Goal: Transaction & Acquisition: Purchase product/service

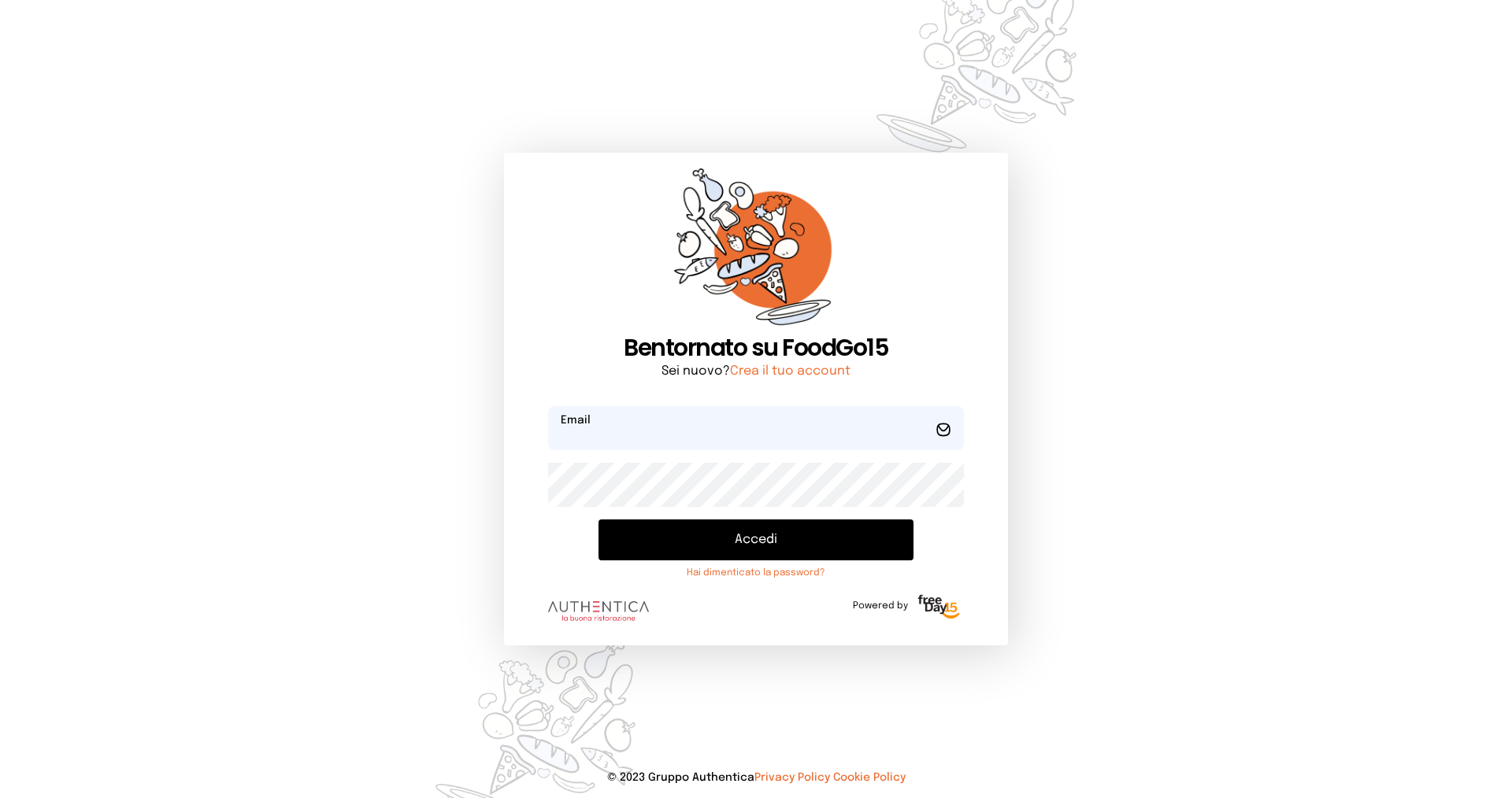
type input "**********"
click at [691, 534] on button "Accedi" at bounding box center [756, 540] width 315 height 41
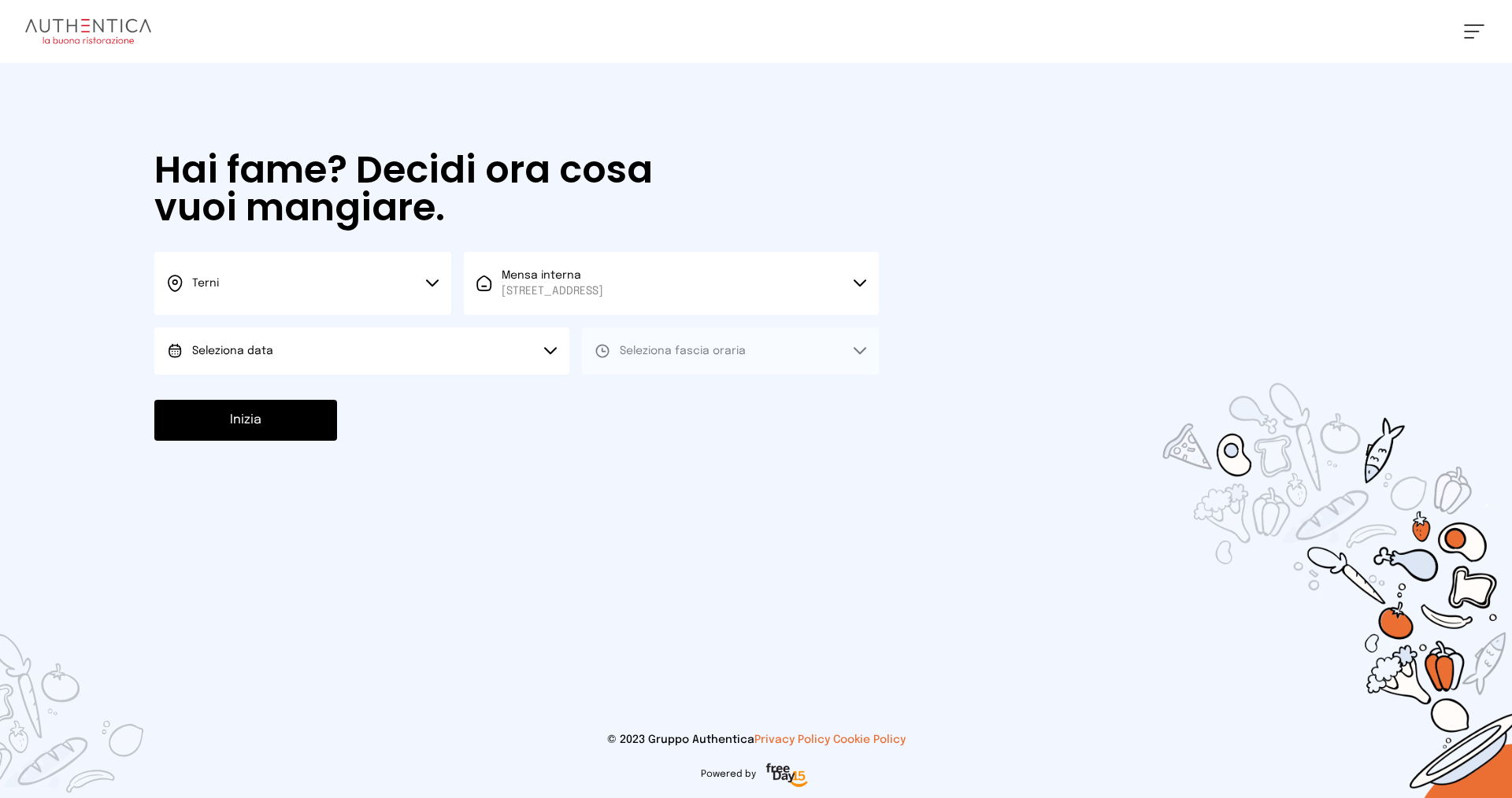
click at [460, 373] on button "Seleziona data" at bounding box center [361, 351] width 415 height 48
click at [425, 401] on li "[DATE], [DATE]" at bounding box center [361, 395] width 415 height 41
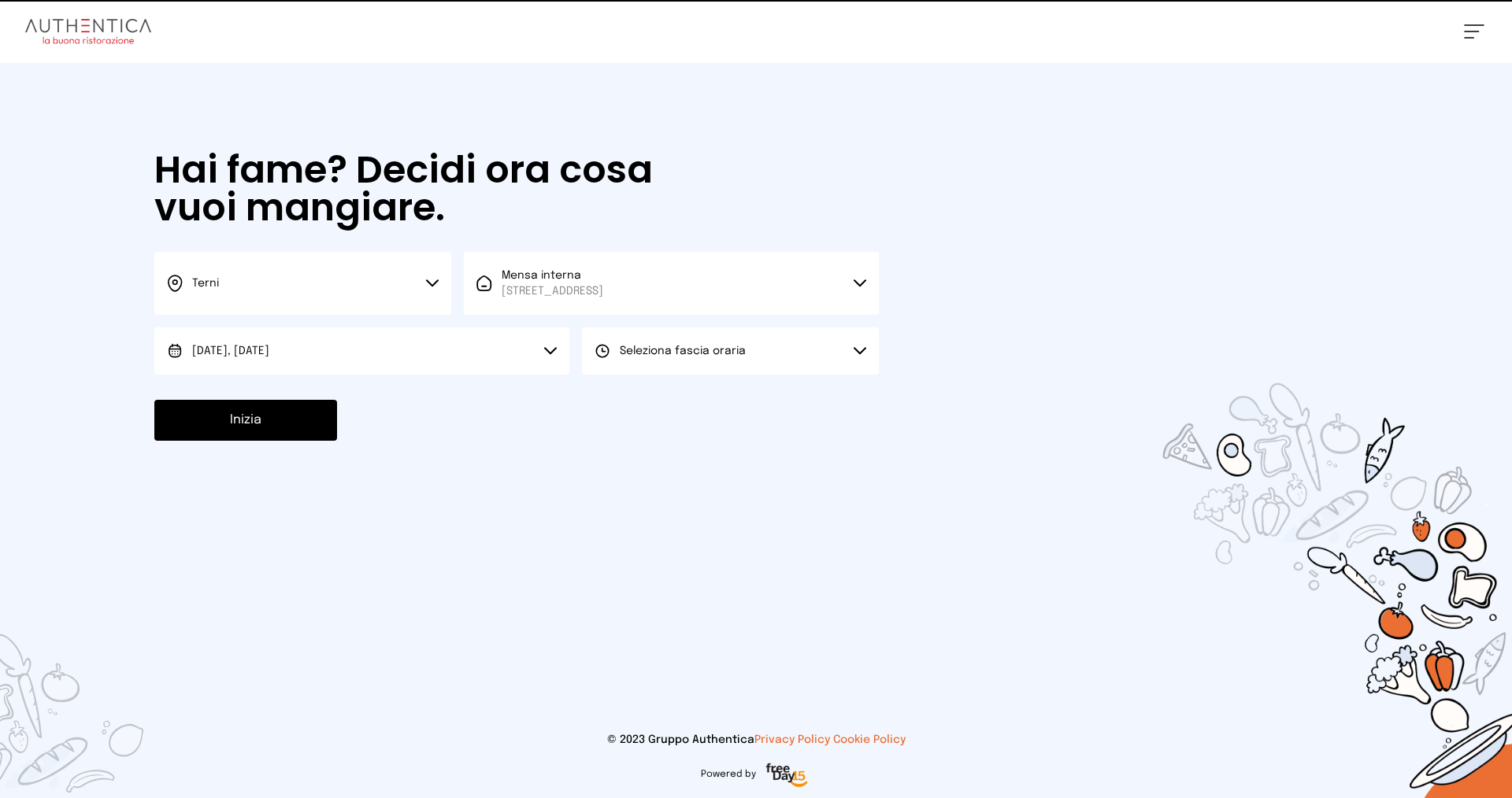
click at [645, 360] on button "Seleziona fascia oraria" at bounding box center [730, 351] width 297 height 48
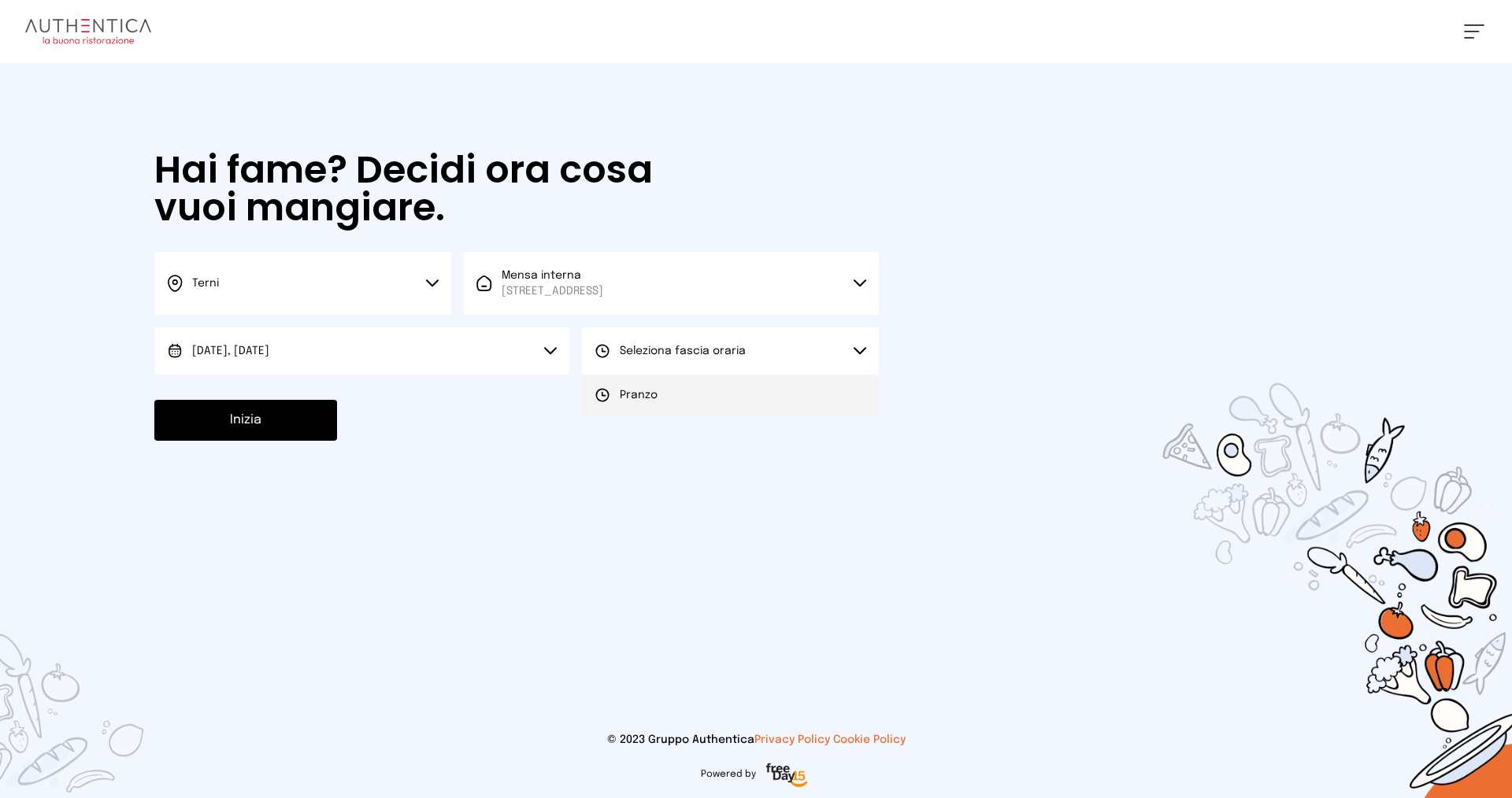
click at [650, 381] on li "Pranzo" at bounding box center [730, 395] width 297 height 41
click at [216, 416] on button "Inizia" at bounding box center [245, 420] width 183 height 41
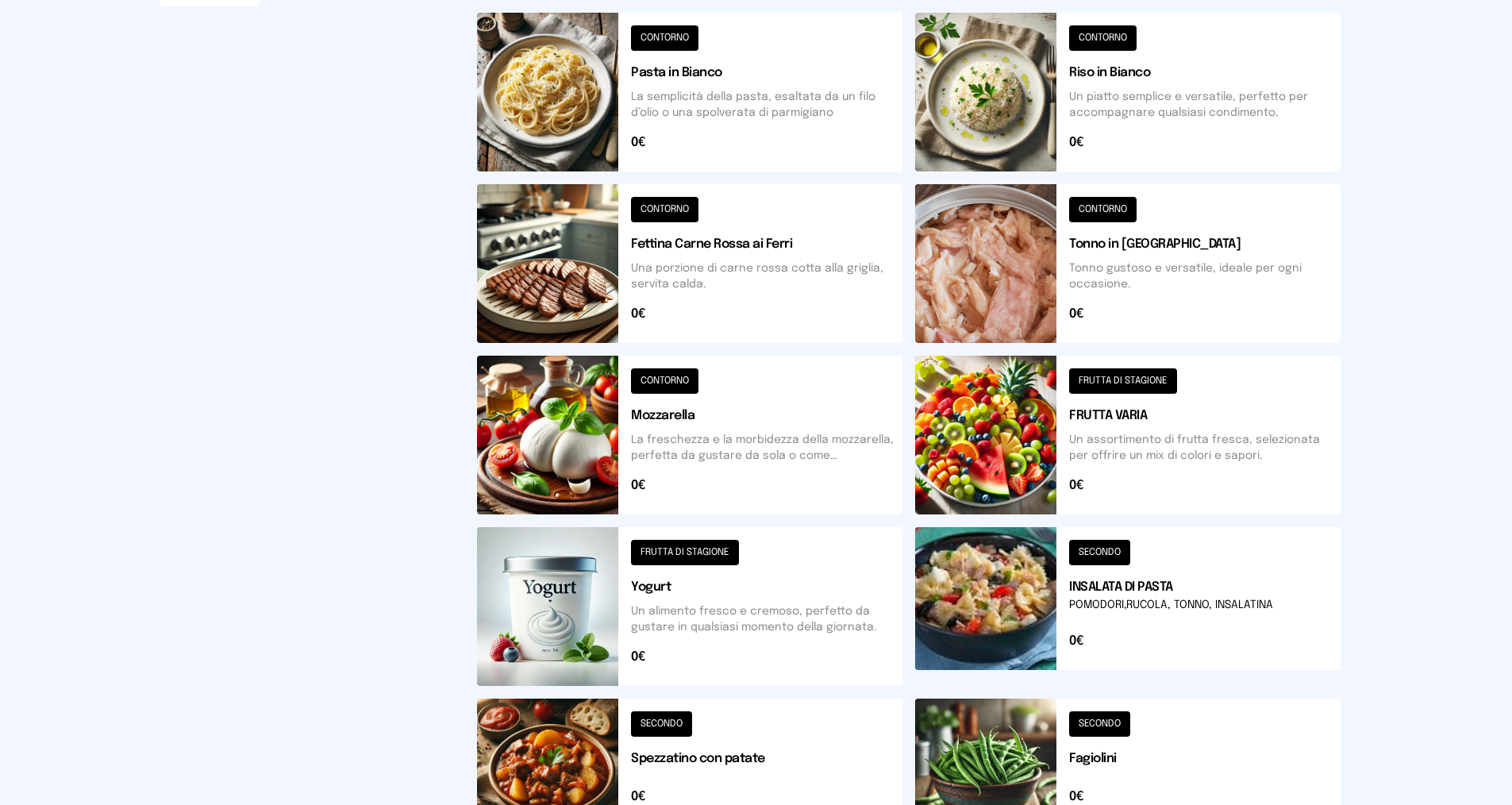
scroll to position [476, 0]
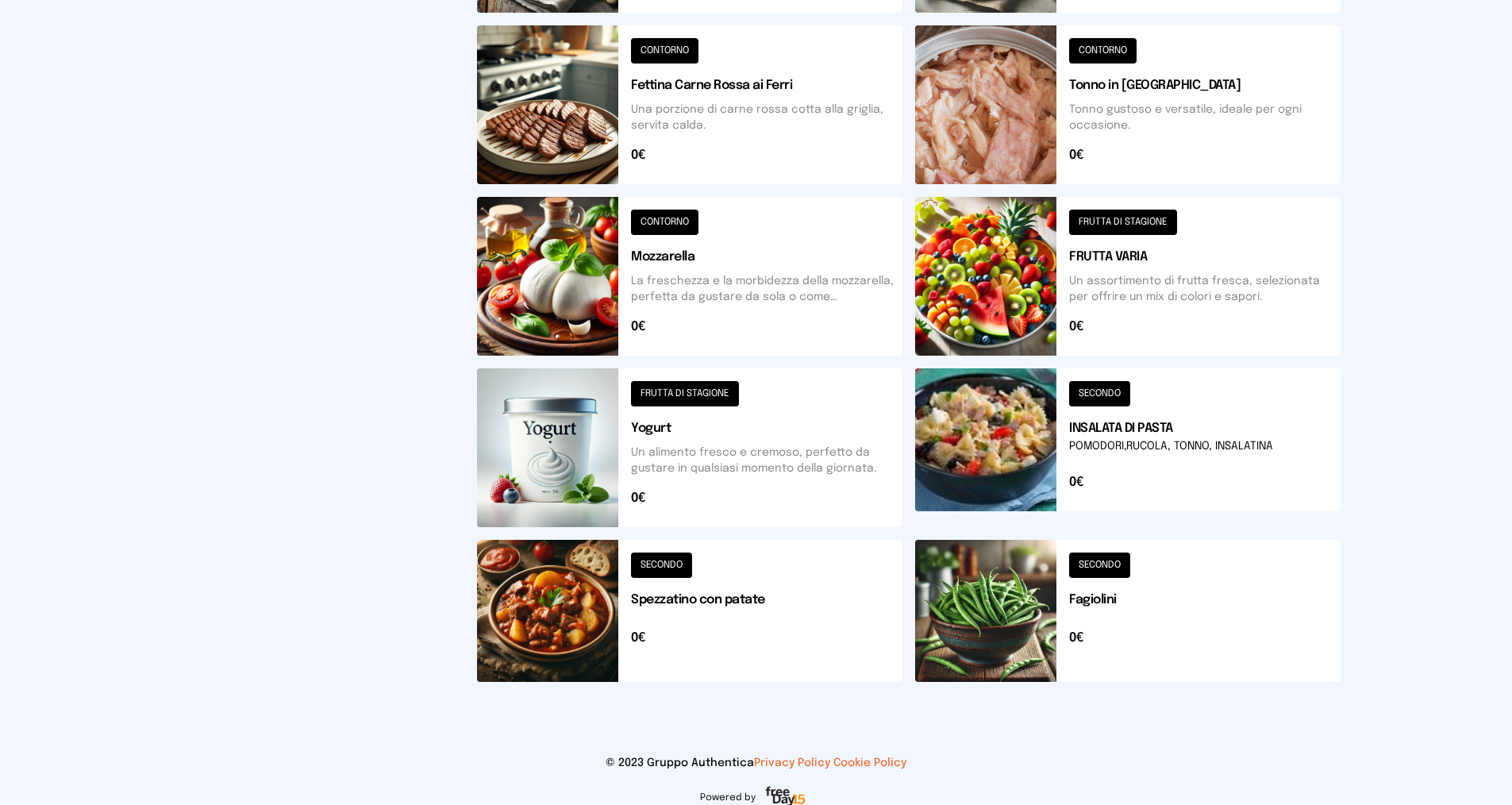
click at [1113, 443] on button at bounding box center [1128, 447] width 426 height 158
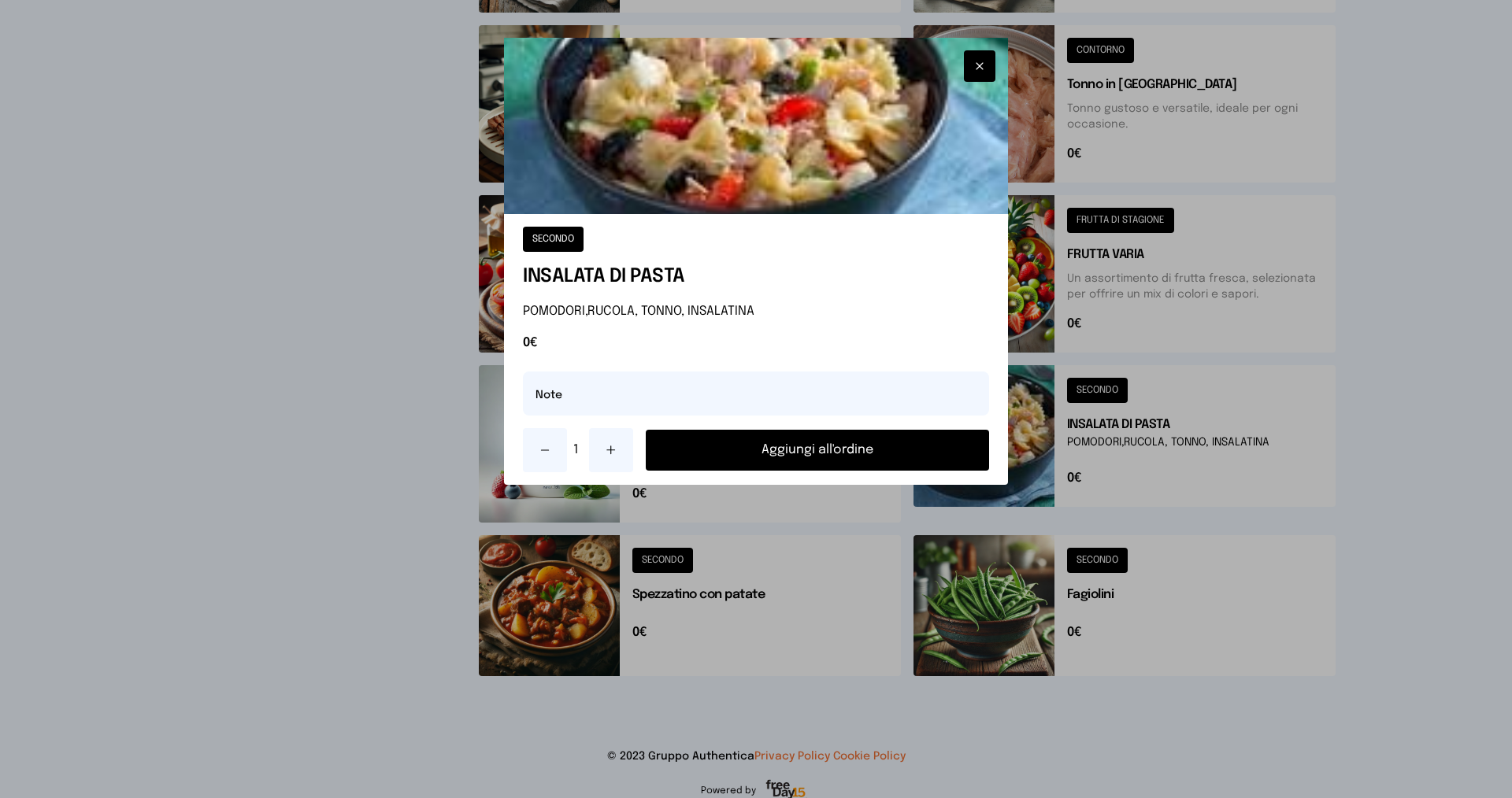
click at [842, 435] on button "Aggiungi all'ordine" at bounding box center [818, 451] width 344 height 41
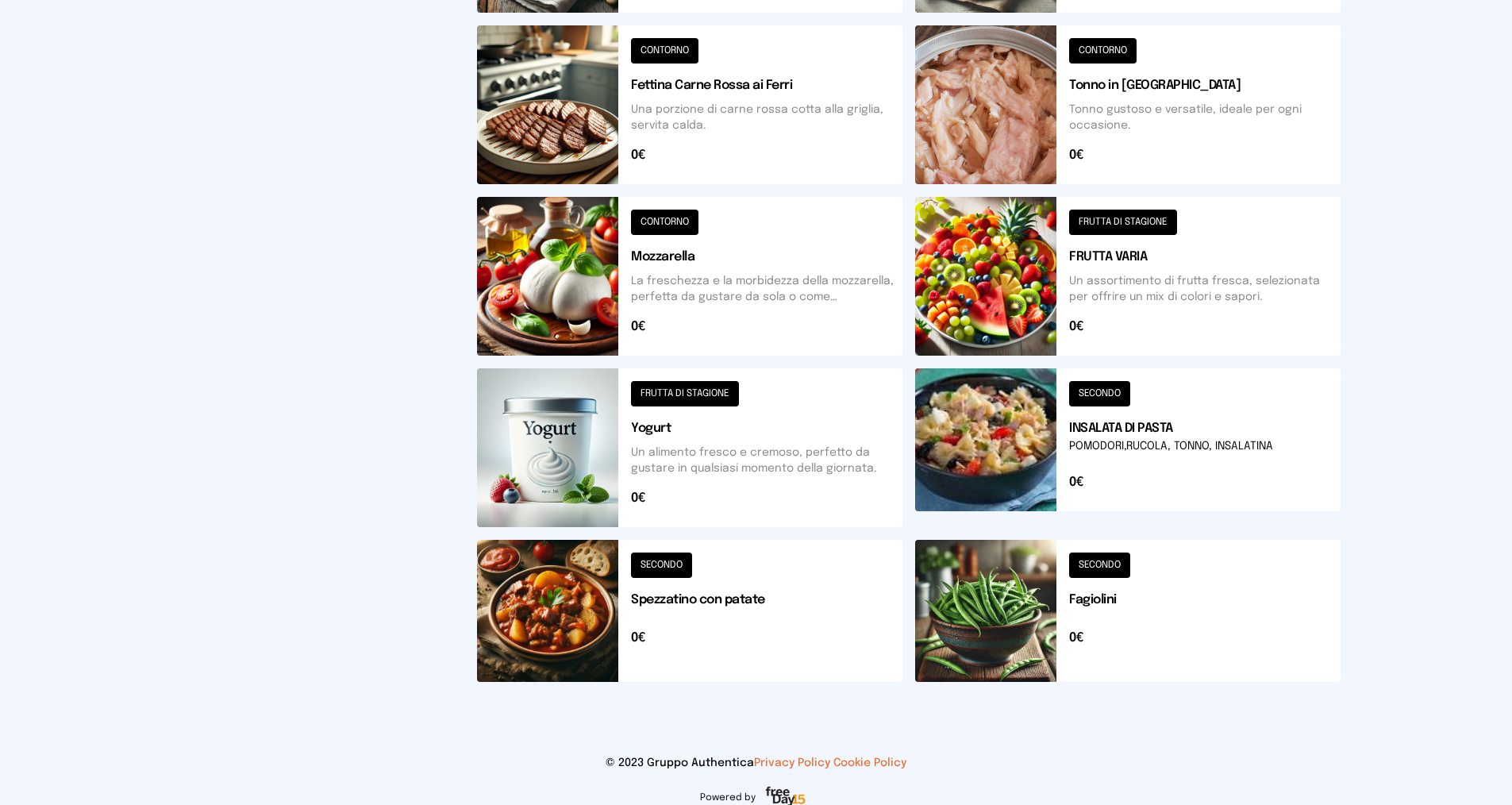
click at [679, 615] on button at bounding box center [690, 611] width 426 height 142
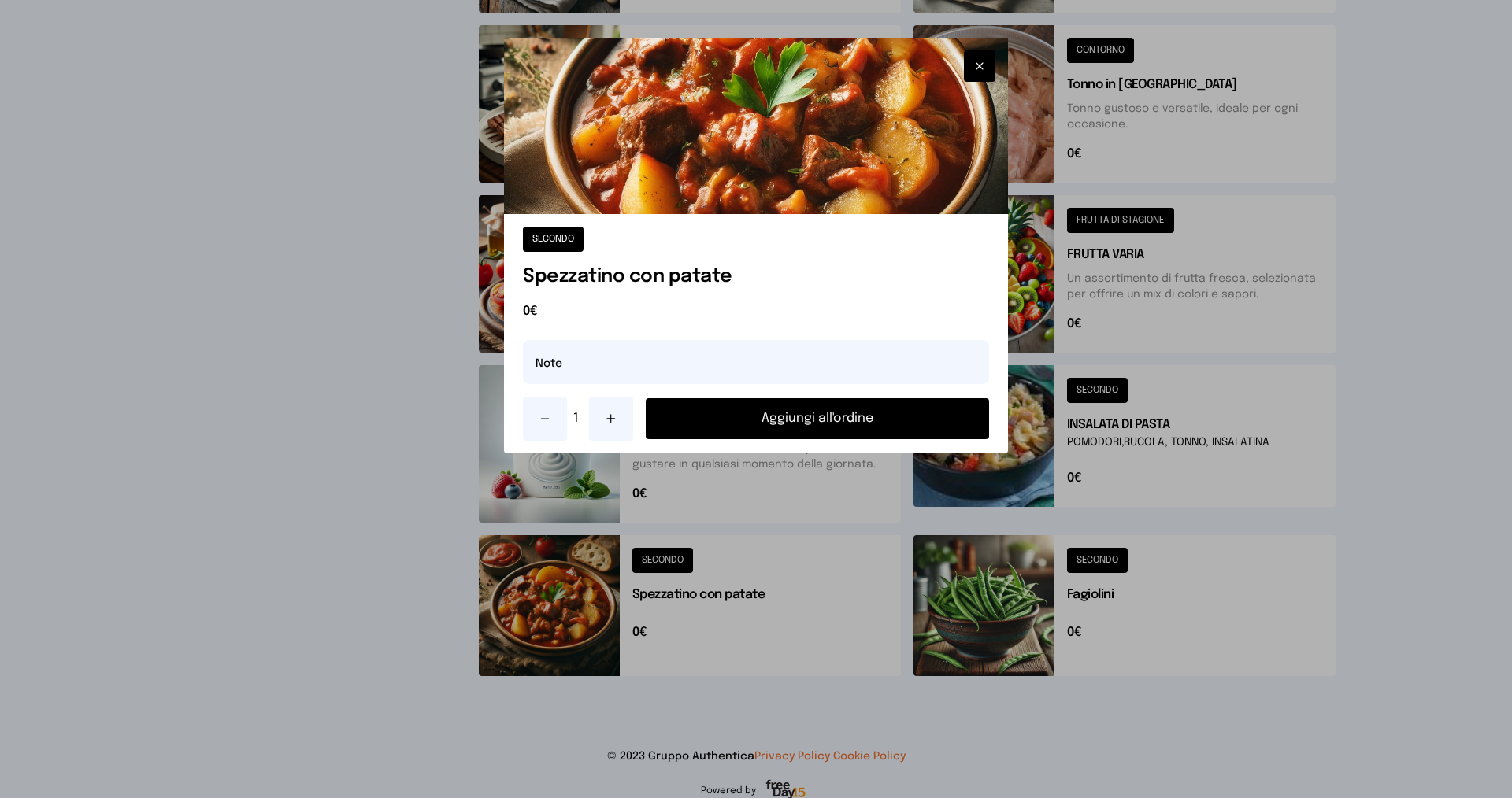
click at [752, 412] on button "Aggiungi all'ordine" at bounding box center [818, 419] width 344 height 41
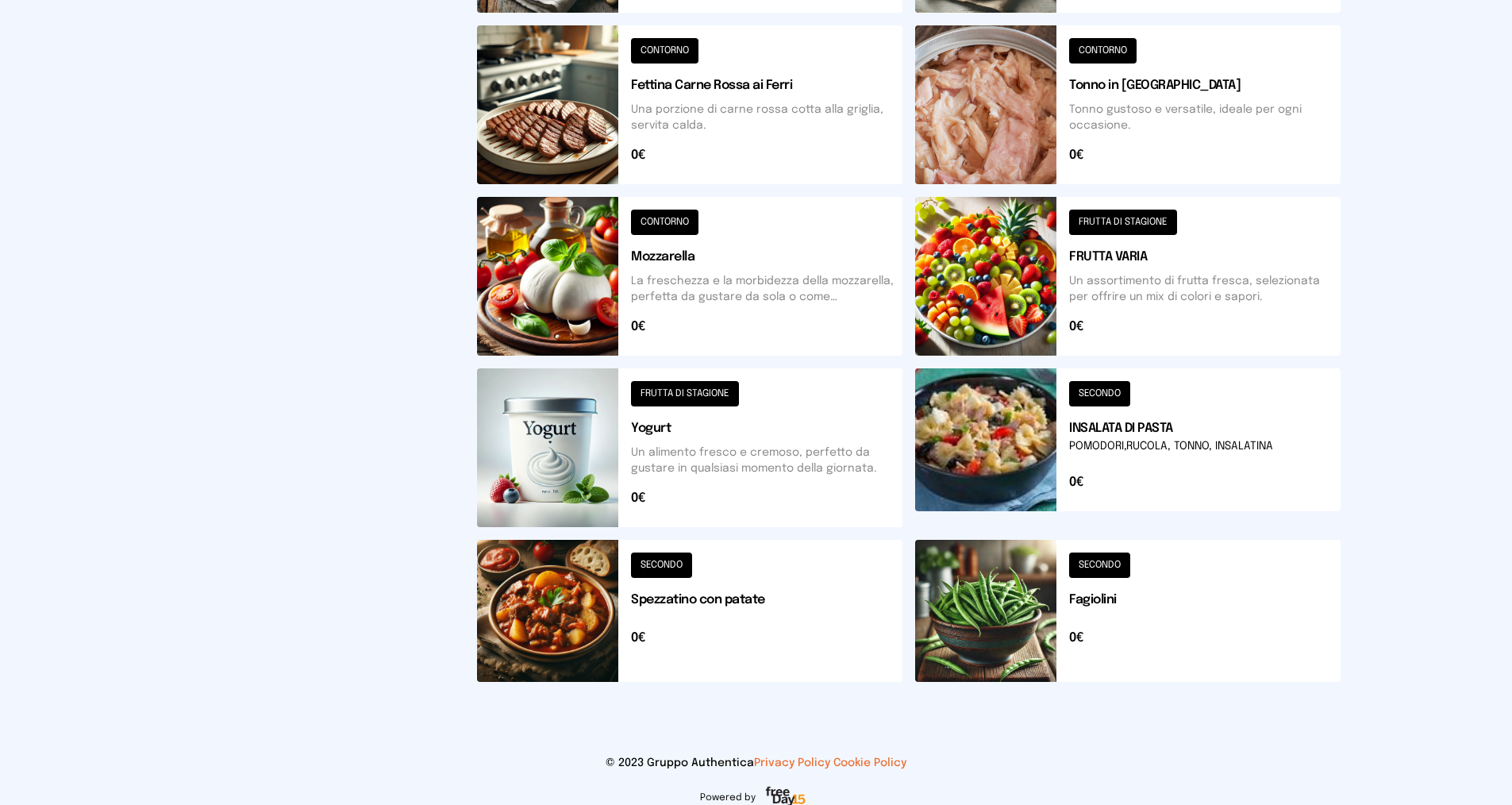
click at [1118, 601] on button at bounding box center [1128, 611] width 426 height 142
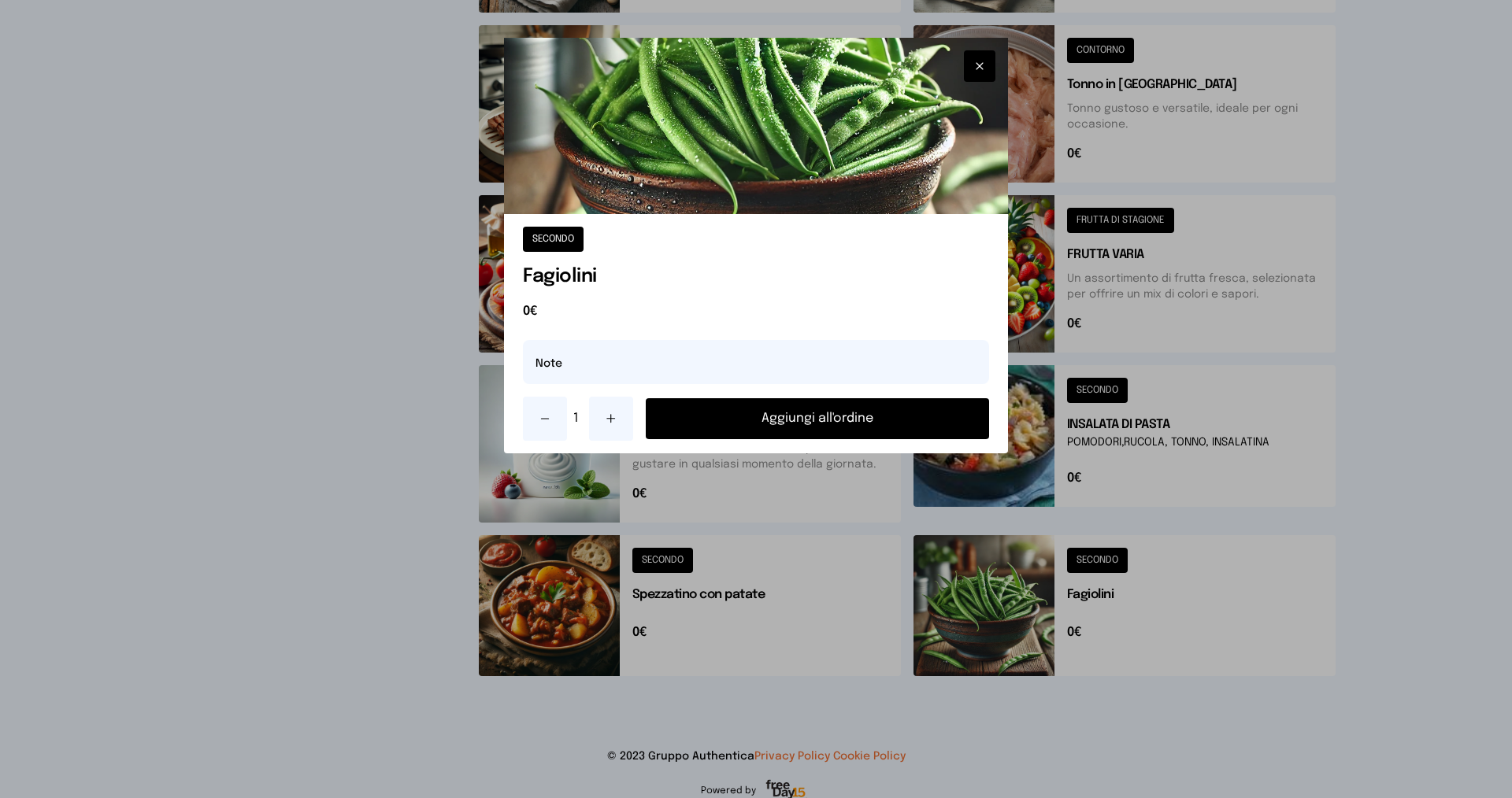
click at [853, 405] on button "Aggiungi all'ordine" at bounding box center [818, 419] width 344 height 41
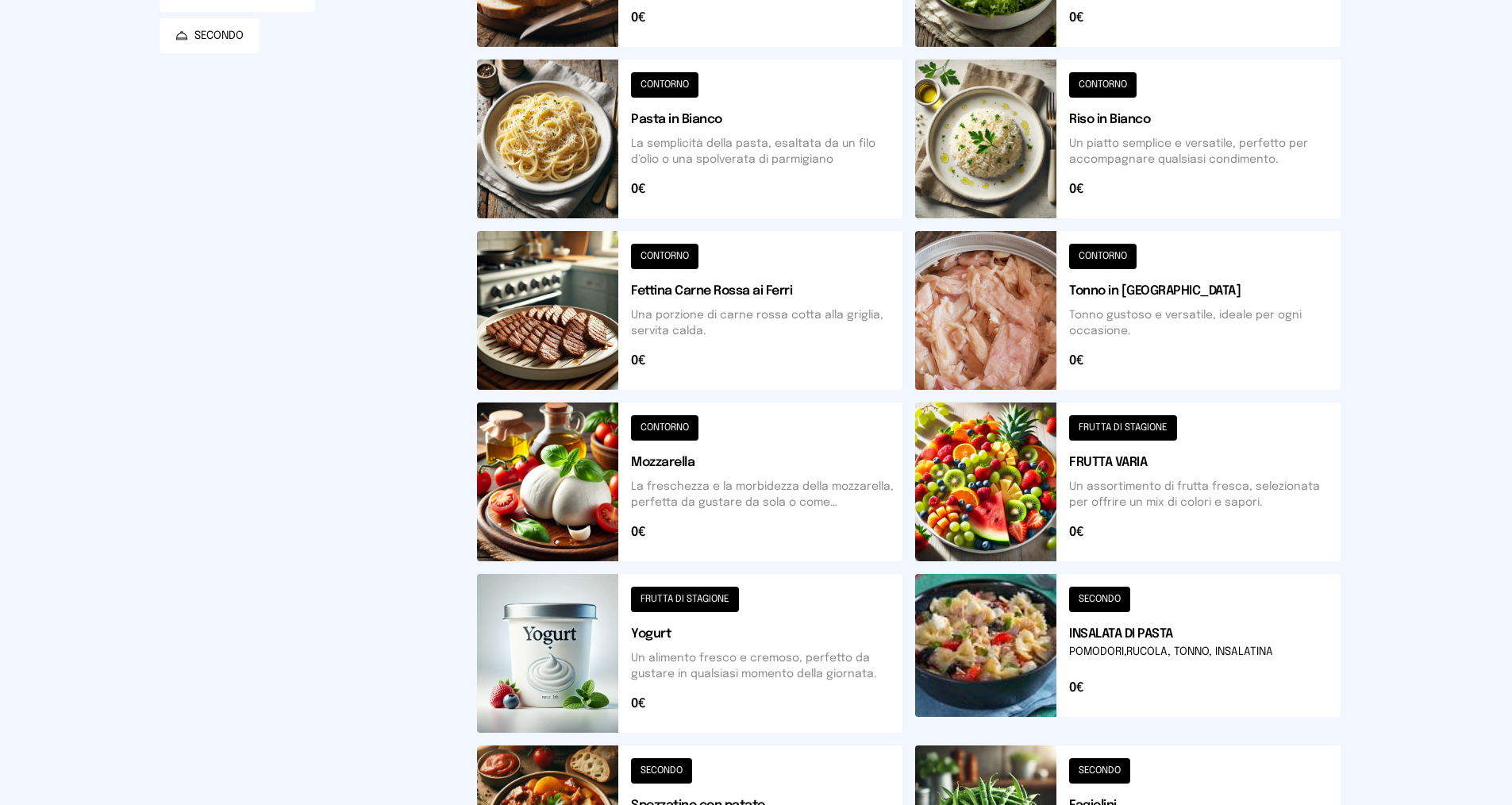
scroll to position [0, 0]
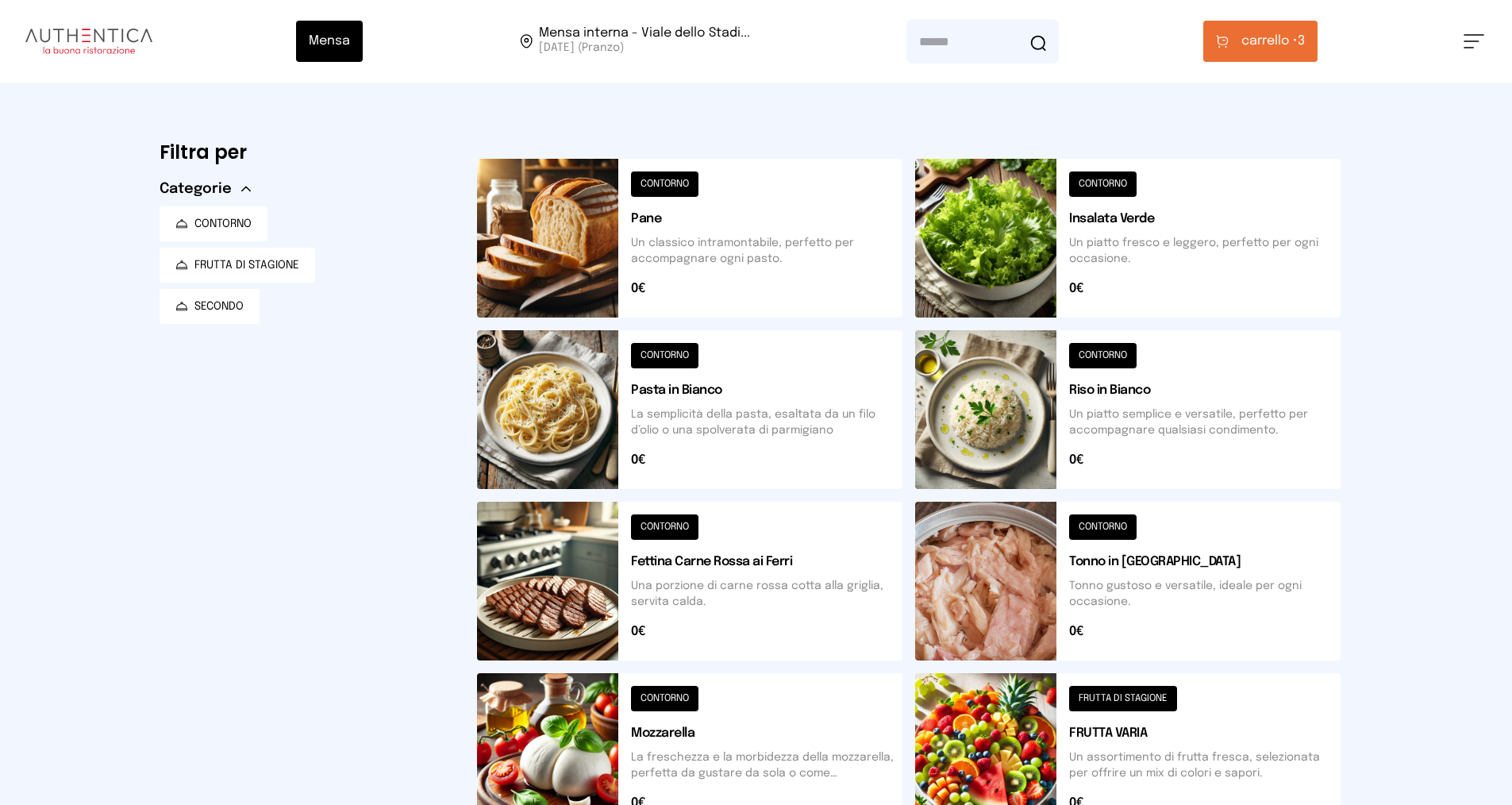
click at [1298, 38] on span "carrello •" at bounding box center [1270, 42] width 56 height 19
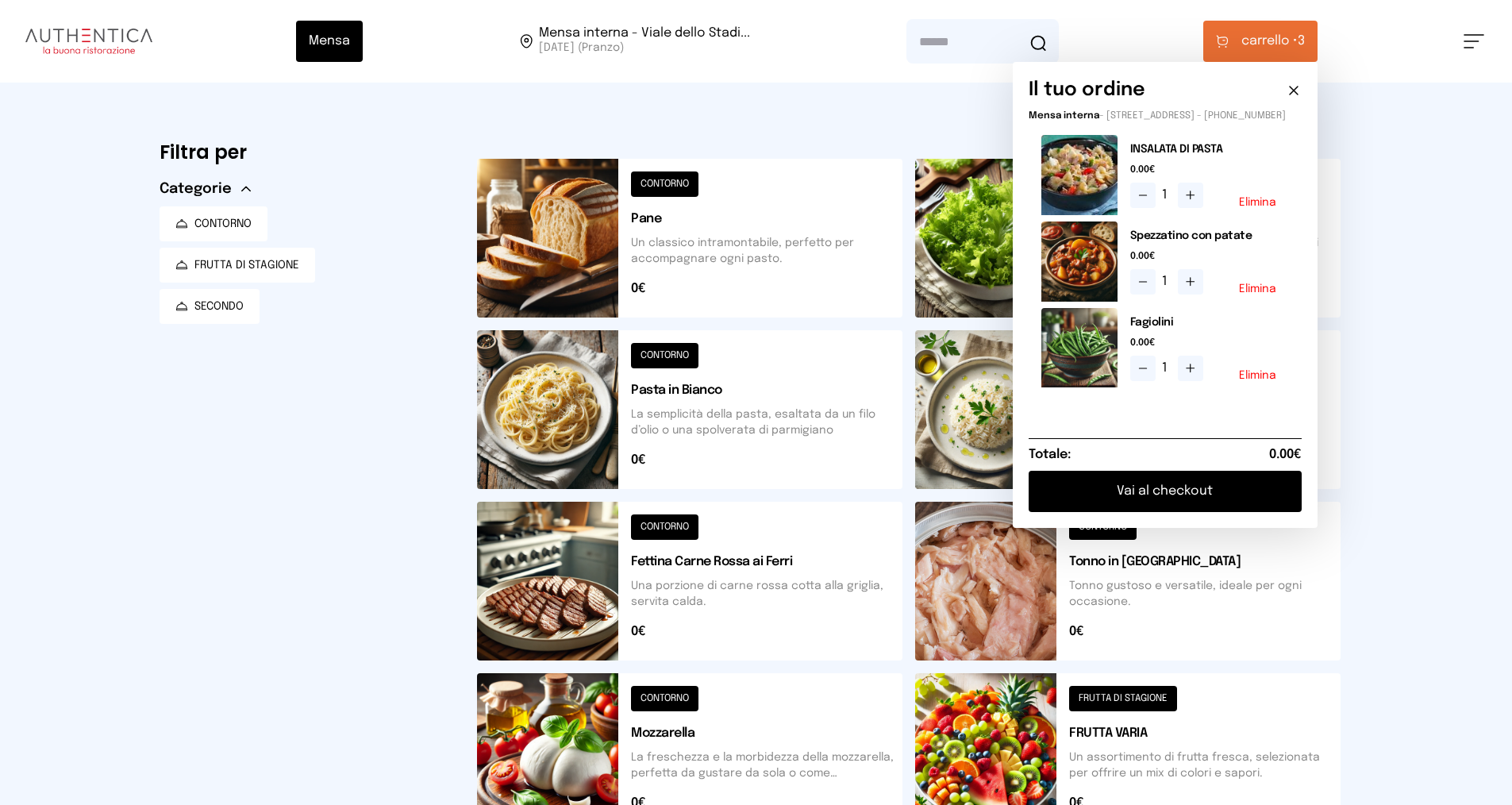
click at [1198, 504] on button "Vai al checkout" at bounding box center [1165, 491] width 273 height 42
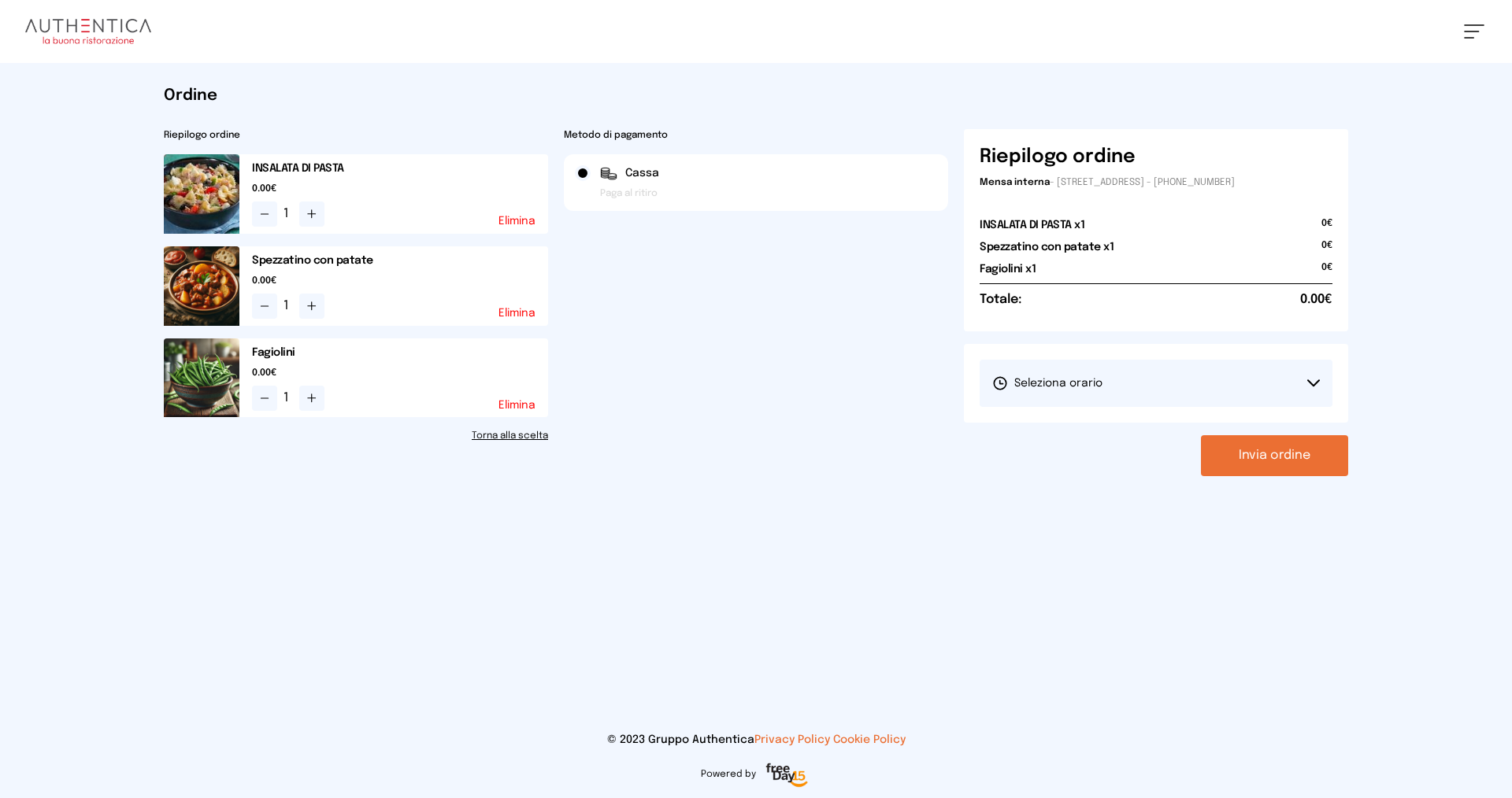
click at [1196, 386] on button "Seleziona orario" at bounding box center [1156, 383] width 352 height 48
click at [1188, 416] on li "1° Turno (13:00 - 15:00)" at bounding box center [1156, 428] width 352 height 41
click at [1242, 451] on button "Invia ordine" at bounding box center [1275, 456] width 148 height 41
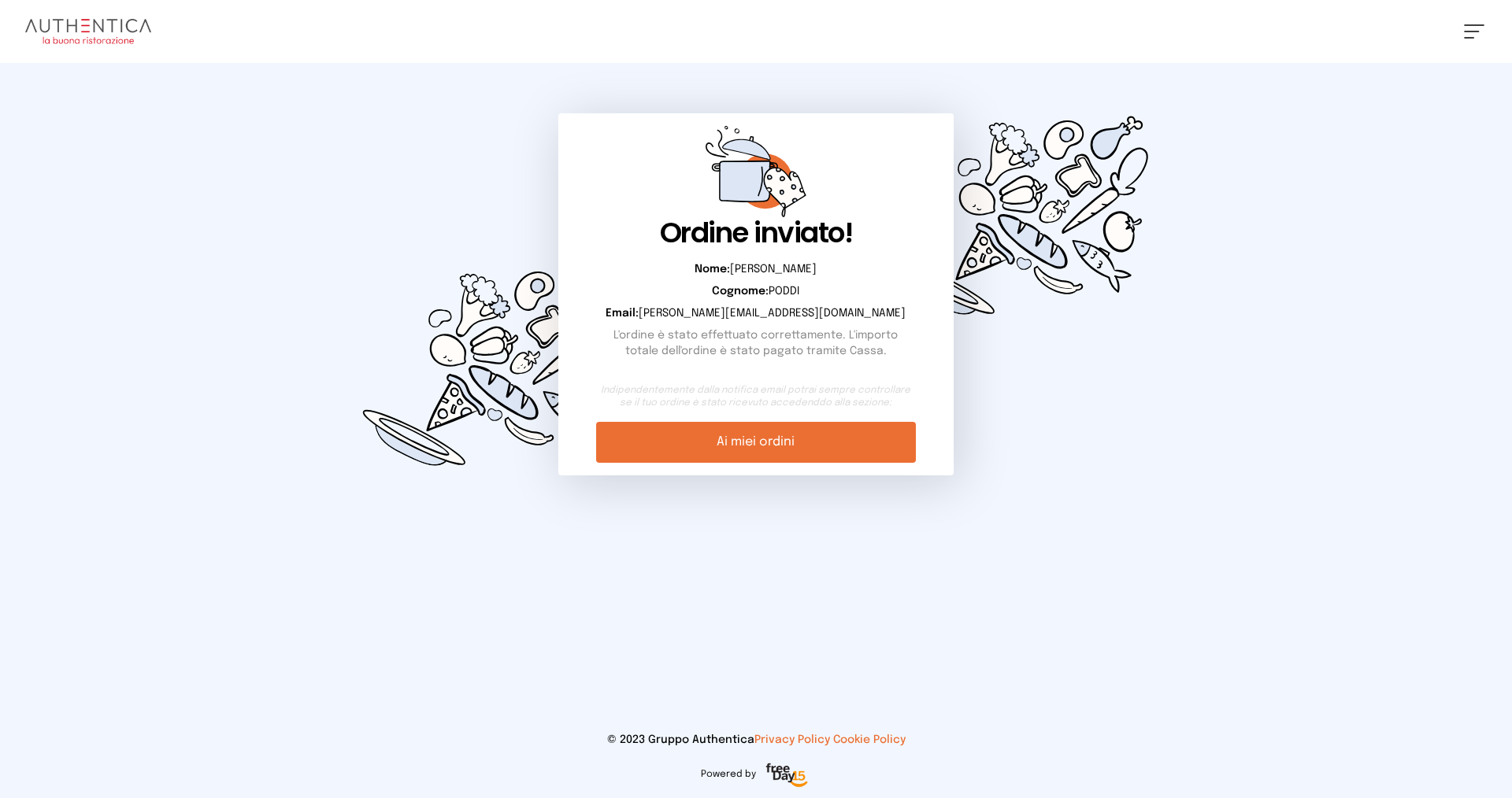
click at [746, 453] on link "Ai miei ordini" at bounding box center [756, 443] width 319 height 41
